Goal: Task Accomplishment & Management: Manage account settings

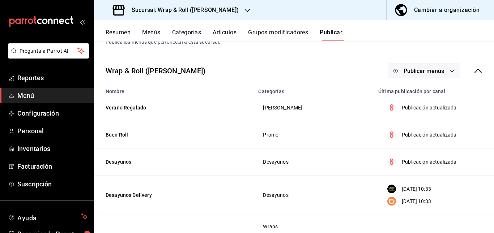
scroll to position [25, 0]
click at [43, 114] on span "Configuración" at bounding box center [52, 114] width 71 height 10
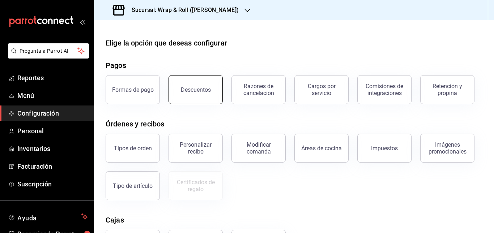
click at [198, 81] on button "Descuentos" at bounding box center [196, 89] width 54 height 29
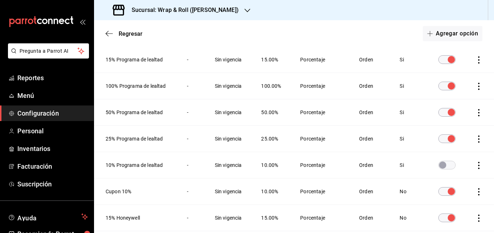
scroll to position [68, 0]
click at [441, 166] on input "discountsTable" at bounding box center [443, 165] width 26 height 9
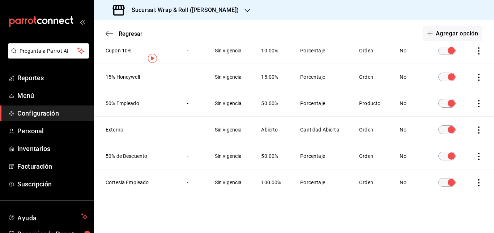
scroll to position [0, 0]
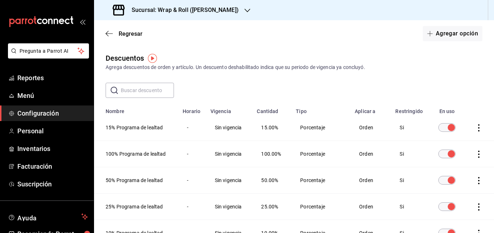
click at [220, 12] on h3 "Sucursal: Wrap & Roll ([PERSON_NAME])" at bounding box center [182, 10] width 113 height 9
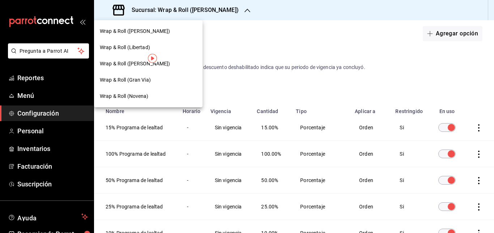
click at [173, 74] on div "Wrap & Roll (Gran Via)" at bounding box center [148, 80] width 109 height 16
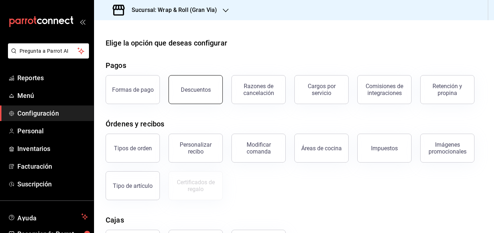
click at [196, 86] on div "Descuentos" at bounding box center [196, 89] width 30 height 7
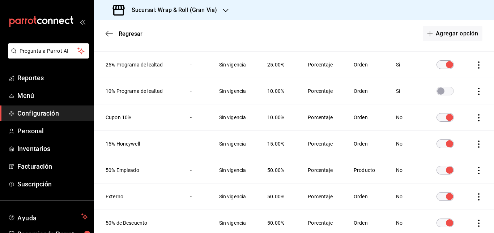
scroll to position [209, 0]
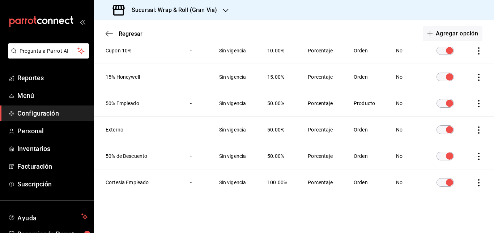
click at [440, 181] on input "discountsTable" at bounding box center [450, 182] width 26 height 9
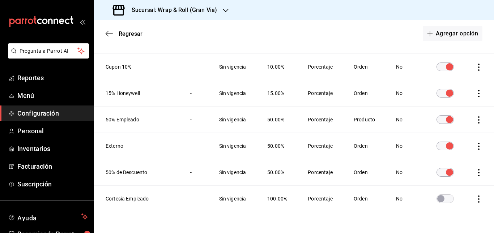
click at [439, 170] on input "discountsTable" at bounding box center [450, 172] width 26 height 9
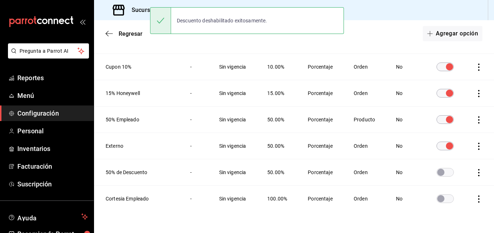
click at [445, 120] on input "discountsTable" at bounding box center [450, 119] width 26 height 9
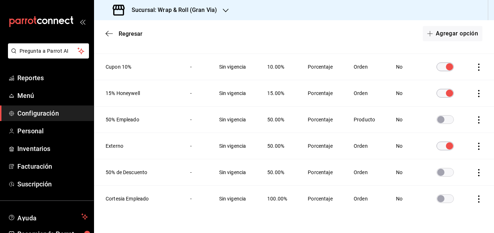
click at [437, 144] on input "discountsTable" at bounding box center [450, 146] width 26 height 9
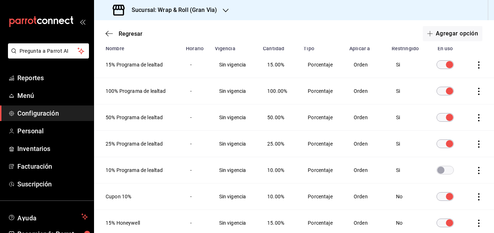
scroll to position [63, 0]
click at [440, 170] on input "discountsTable" at bounding box center [441, 170] width 26 height 9
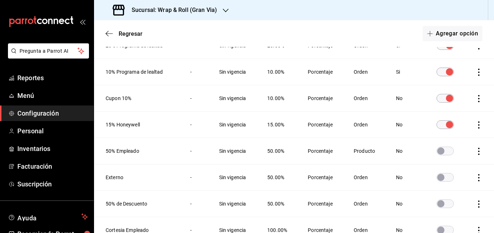
scroll to position [161, 0]
click at [56, 114] on span "Configuración" at bounding box center [52, 114] width 71 height 10
